Goal: Navigation & Orientation: Find specific page/section

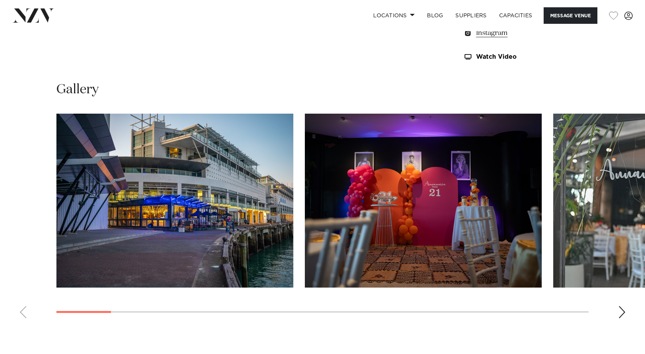
scroll to position [676, 0]
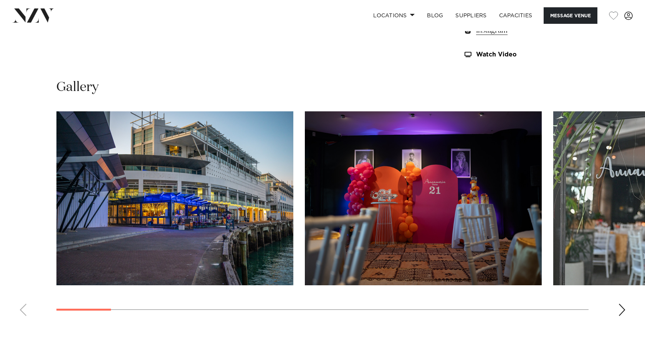
click at [623, 310] on div "Next slide" at bounding box center [622, 310] width 8 height 12
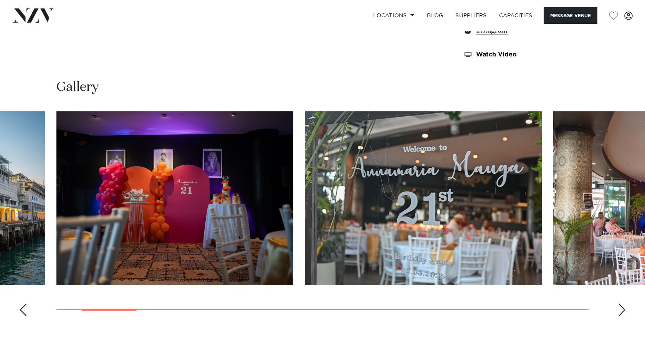
click at [623, 308] on div "Next slide" at bounding box center [622, 310] width 8 height 12
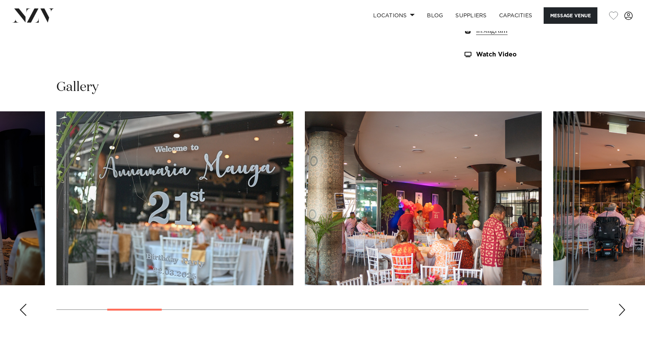
click at [623, 308] on div "Next slide" at bounding box center [622, 310] width 8 height 12
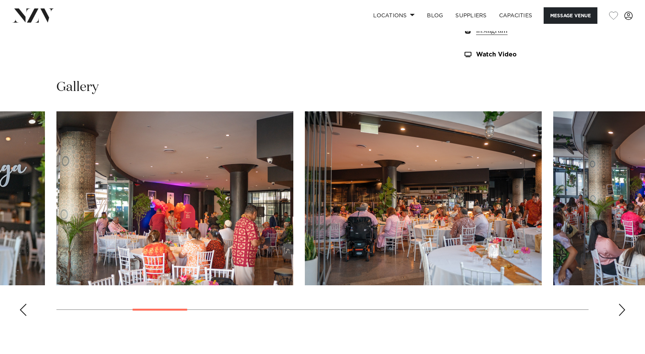
click at [623, 308] on div "Next slide" at bounding box center [622, 310] width 8 height 12
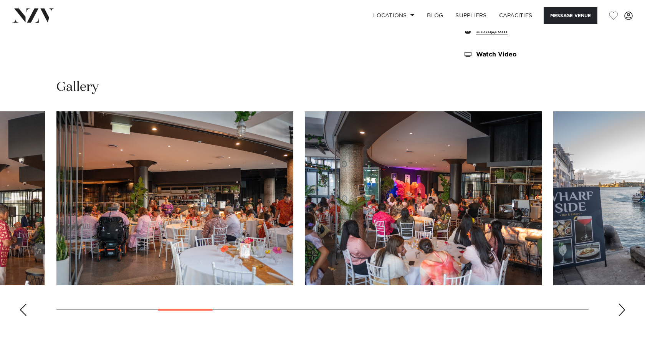
click at [623, 308] on div "Next slide" at bounding box center [622, 310] width 8 height 12
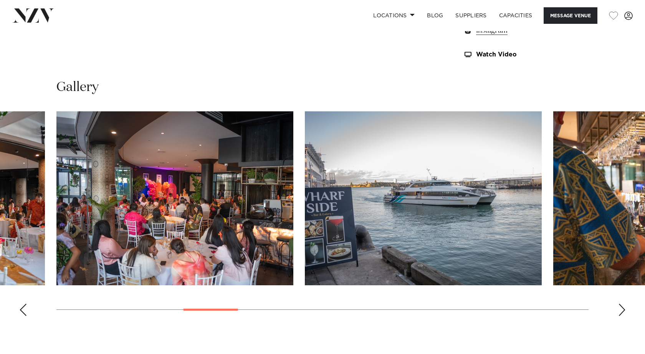
click at [623, 308] on div "Next slide" at bounding box center [622, 310] width 8 height 12
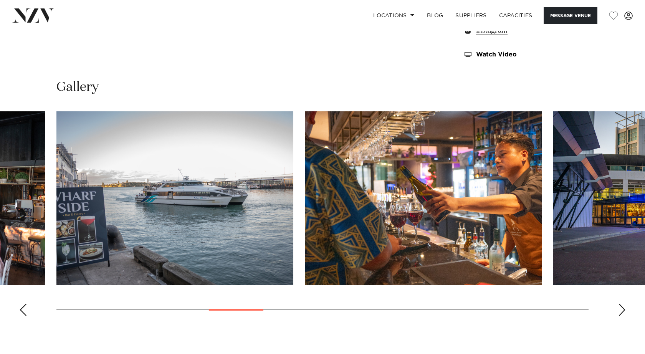
click at [622, 308] on div "Next slide" at bounding box center [622, 310] width 8 height 12
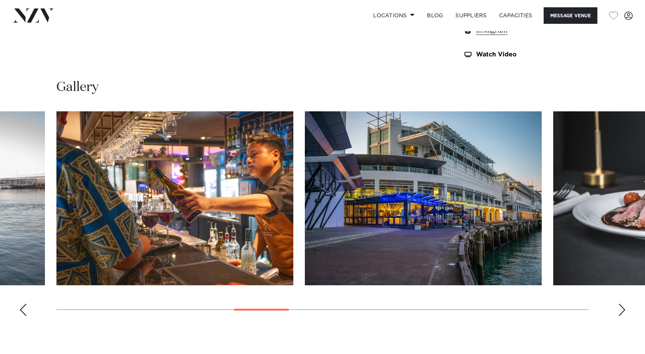
click at [625, 309] on div "Next slide" at bounding box center [622, 310] width 8 height 12
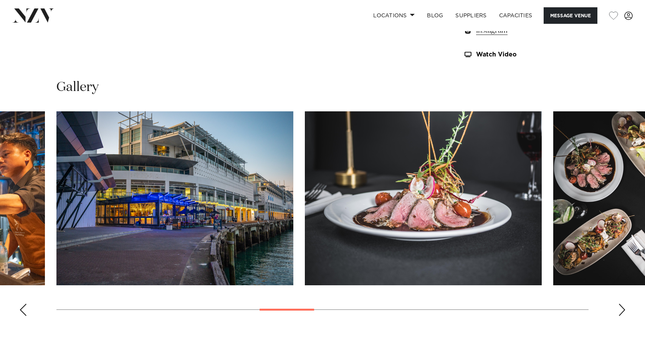
click at [625, 309] on div "Next slide" at bounding box center [622, 310] width 8 height 12
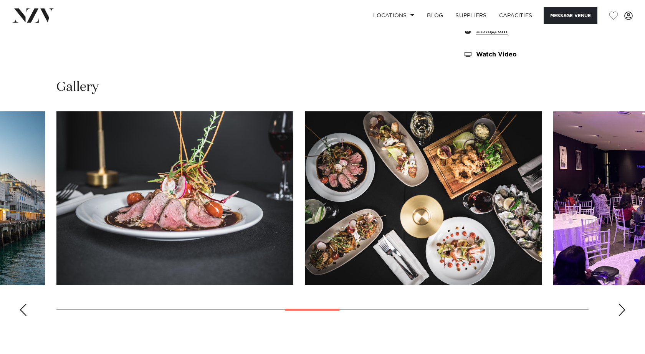
click at [625, 309] on div "Next slide" at bounding box center [622, 310] width 8 height 12
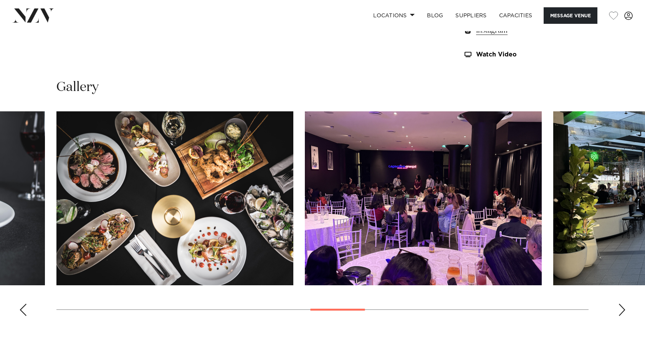
click at [625, 309] on div "Next slide" at bounding box center [622, 310] width 8 height 12
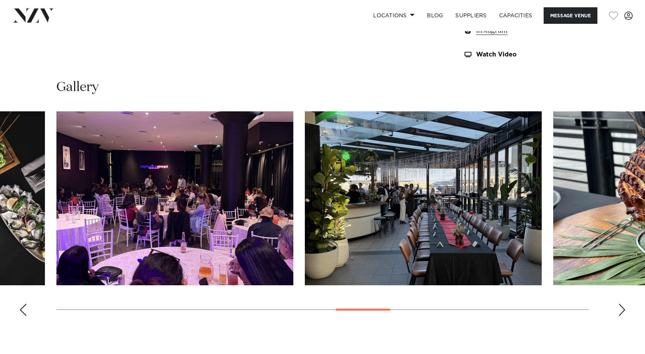
click at [625, 309] on div "Next slide" at bounding box center [622, 310] width 8 height 12
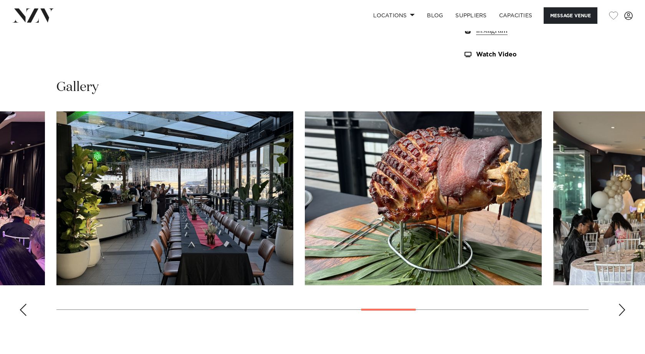
click at [625, 309] on div "Next slide" at bounding box center [622, 310] width 8 height 12
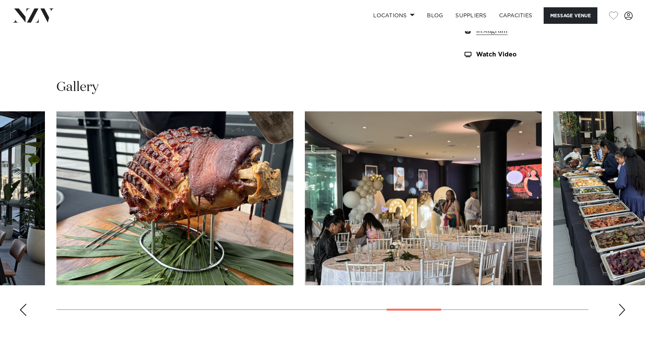
click at [625, 309] on div "Next slide" at bounding box center [622, 310] width 8 height 12
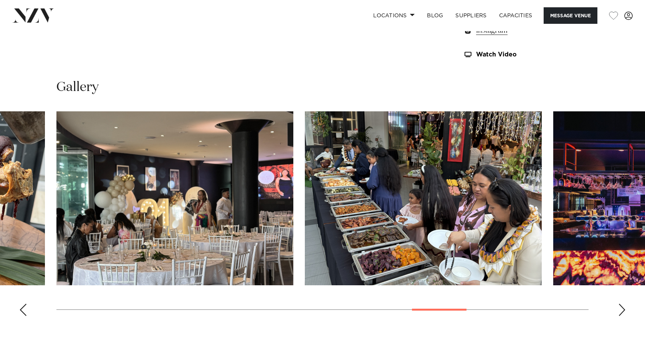
click at [624, 309] on div "Next slide" at bounding box center [622, 310] width 8 height 12
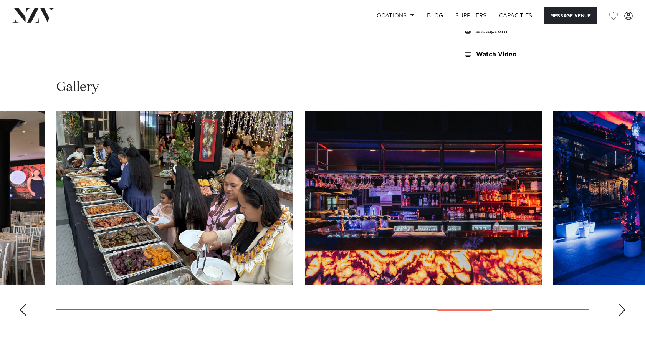
click at [624, 309] on div "Next slide" at bounding box center [622, 310] width 8 height 12
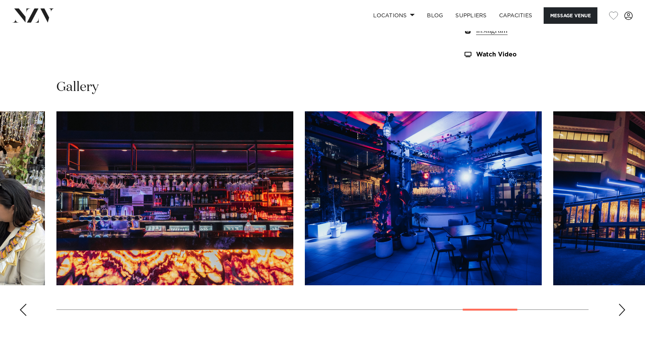
click at [624, 309] on div "Next slide" at bounding box center [622, 310] width 8 height 12
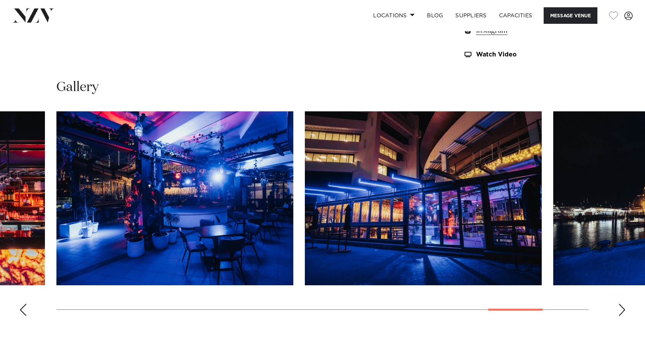
click at [624, 309] on div "Next slide" at bounding box center [622, 310] width 8 height 12
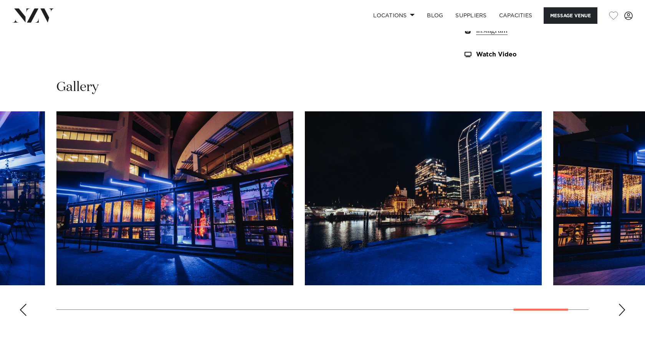
click at [624, 309] on div "Next slide" at bounding box center [622, 310] width 8 height 12
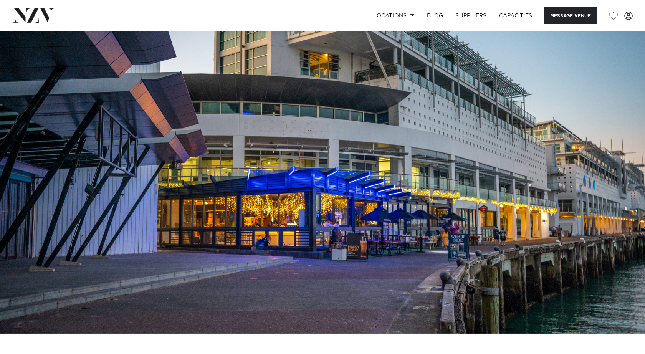
scroll to position [0, 0]
click at [503, 14] on link "Capacities" at bounding box center [516, 15] width 46 height 17
